Goal: Task Accomplishment & Management: Use online tool/utility

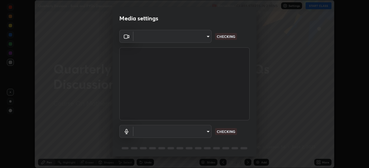
scroll to position [168, 369]
type input "1674d967bf5bfe0c65a51c96eaa310d8c5db01ba72f63f0a3a6b621615c927a6"
click at [206, 131] on body "Erase all Quarterly Revision - Book and PYQs Discussion Recording CLASS STARTS …" at bounding box center [184, 84] width 369 height 168
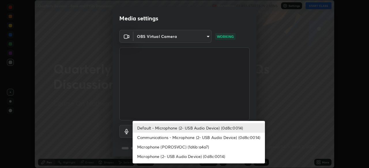
click at [218, 135] on li "Communications - Microphone (2- USB Audio Device) (0d8c:0014)" at bounding box center [198, 138] width 132 height 10
type input "communications"
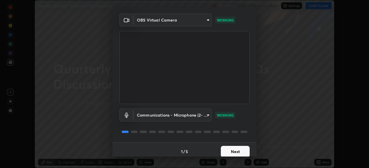
scroll to position [20, 0]
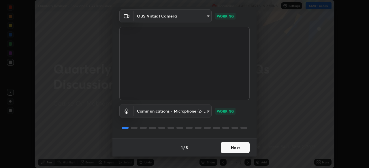
click at [232, 145] on button "Next" at bounding box center [235, 148] width 29 height 12
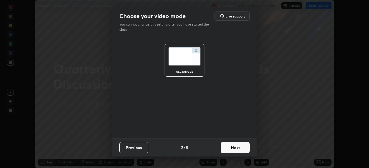
click at [232, 148] on button "Next" at bounding box center [235, 148] width 29 height 12
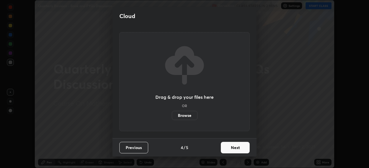
click at [232, 148] on button "Next" at bounding box center [235, 148] width 29 height 12
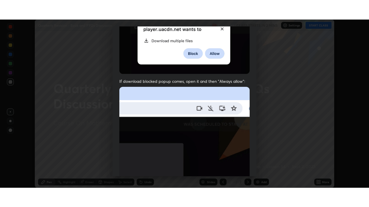
scroll to position [138, 0]
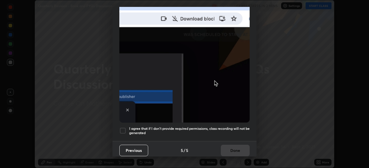
click at [221, 127] on h5 "I agree that if I don't provide required permissions, class recording will not …" at bounding box center [189, 131] width 120 height 9
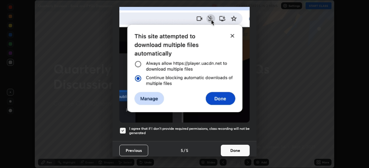
click at [230, 145] on button "Done" at bounding box center [235, 151] width 29 height 12
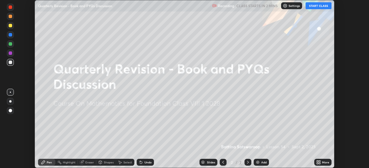
click at [259, 160] on div "Add" at bounding box center [260, 162] width 15 height 7
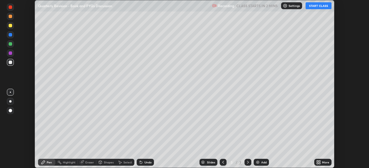
click at [320, 162] on icon at bounding box center [318, 161] width 1 height 1
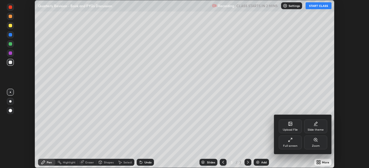
click at [294, 141] on div "Full screen" at bounding box center [289, 143] width 23 height 14
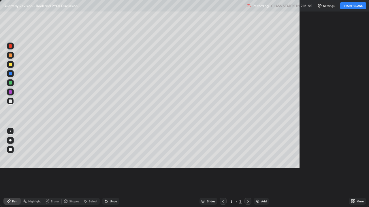
scroll to position [207, 369]
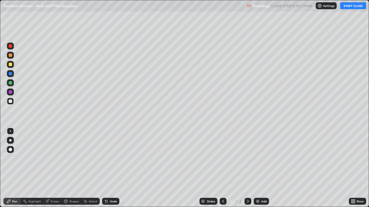
click at [347, 4] on button "START CLASS" at bounding box center [353, 5] width 26 height 7
click at [264, 168] on div "Add" at bounding box center [260, 201] width 15 height 7
click at [10, 64] on div at bounding box center [10, 64] width 3 height 3
click at [57, 168] on div "Eraser" at bounding box center [55, 201] width 9 height 3
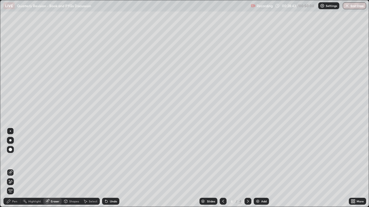
click at [12, 168] on icon at bounding box center [10, 182] width 5 height 5
click at [15, 168] on div "Pen" at bounding box center [11, 201] width 17 height 7
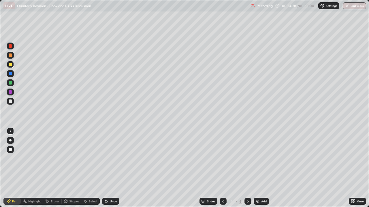
click at [261, 168] on div "Add" at bounding box center [263, 201] width 5 height 3
click at [260, 168] on div "Add" at bounding box center [260, 201] width 15 height 7
click at [262, 168] on div "Add" at bounding box center [263, 201] width 5 height 3
click at [222, 168] on icon at bounding box center [223, 201] width 5 height 5
click at [351, 7] on button "End Class" at bounding box center [354, 5] width 23 height 7
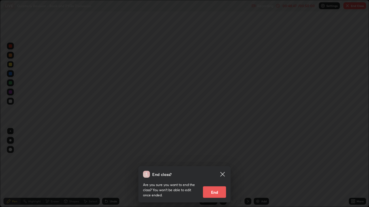
click at [217, 168] on button "End" at bounding box center [214, 193] width 23 height 12
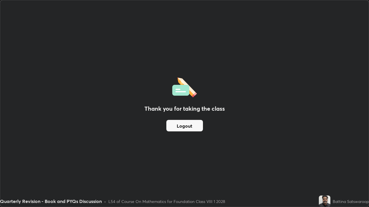
click at [195, 122] on button "Logout" at bounding box center [184, 126] width 37 height 12
